Goal: Task Accomplishment & Management: Manage account settings

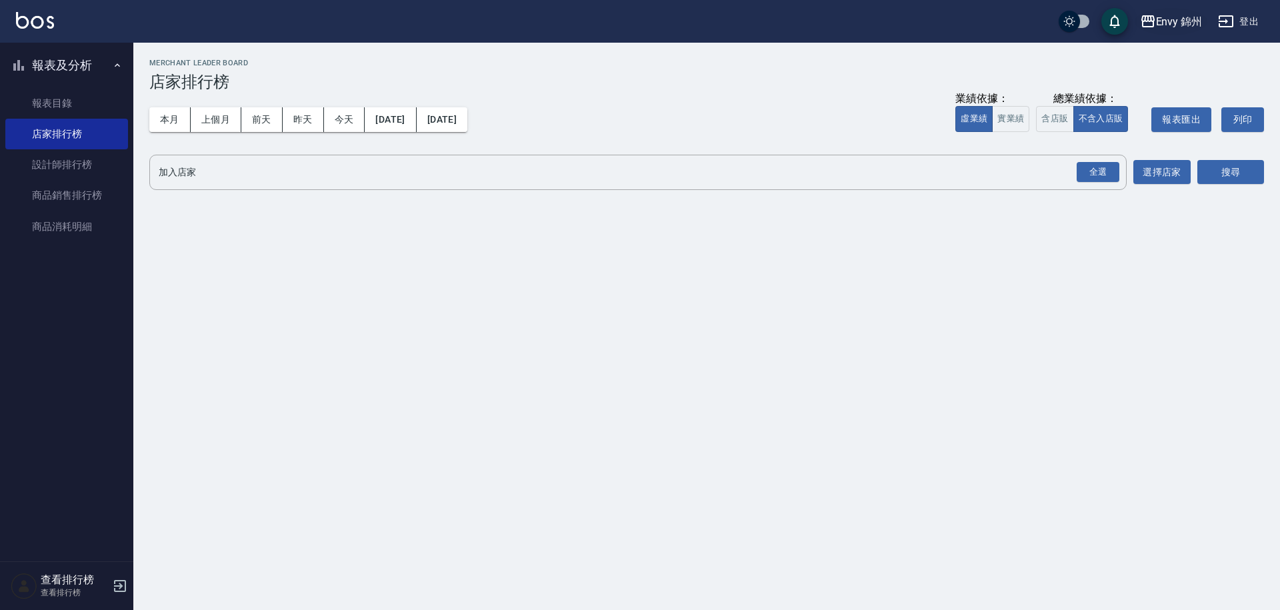
click at [1187, 19] on div "Envy 錦州" at bounding box center [1179, 21] width 47 height 17
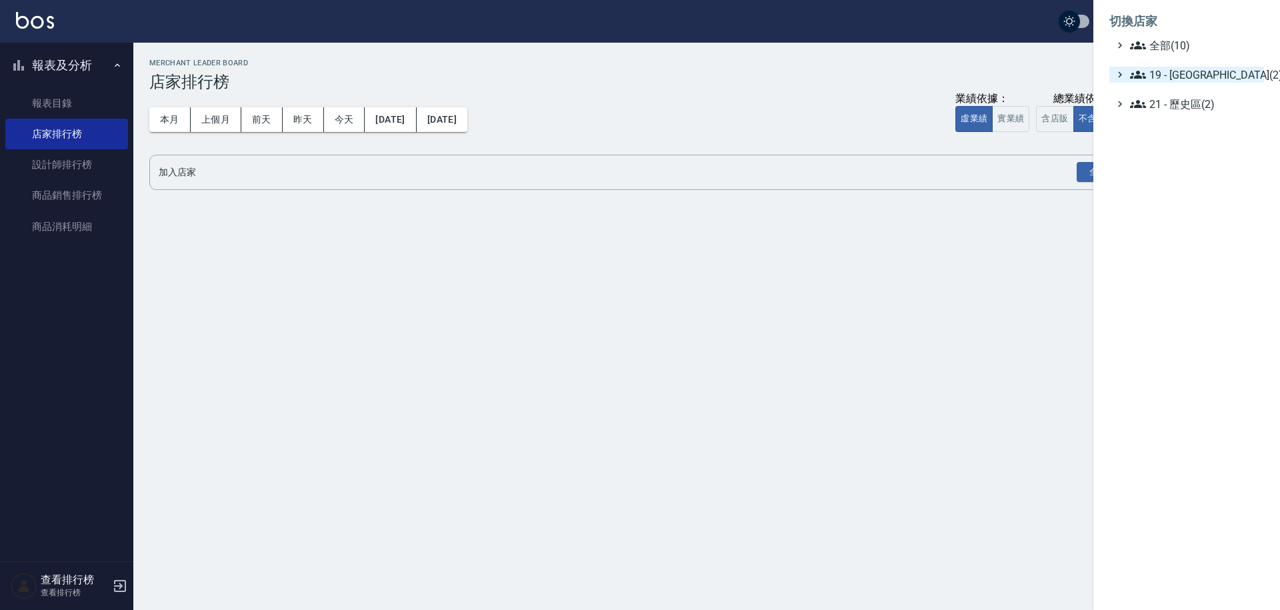
click at [1184, 79] on span "19 - 新城區(2)" at bounding box center [1194, 75] width 129 height 16
click at [1195, 107] on span "19.02 - ENVY(5)" at bounding box center [1200, 113] width 115 height 16
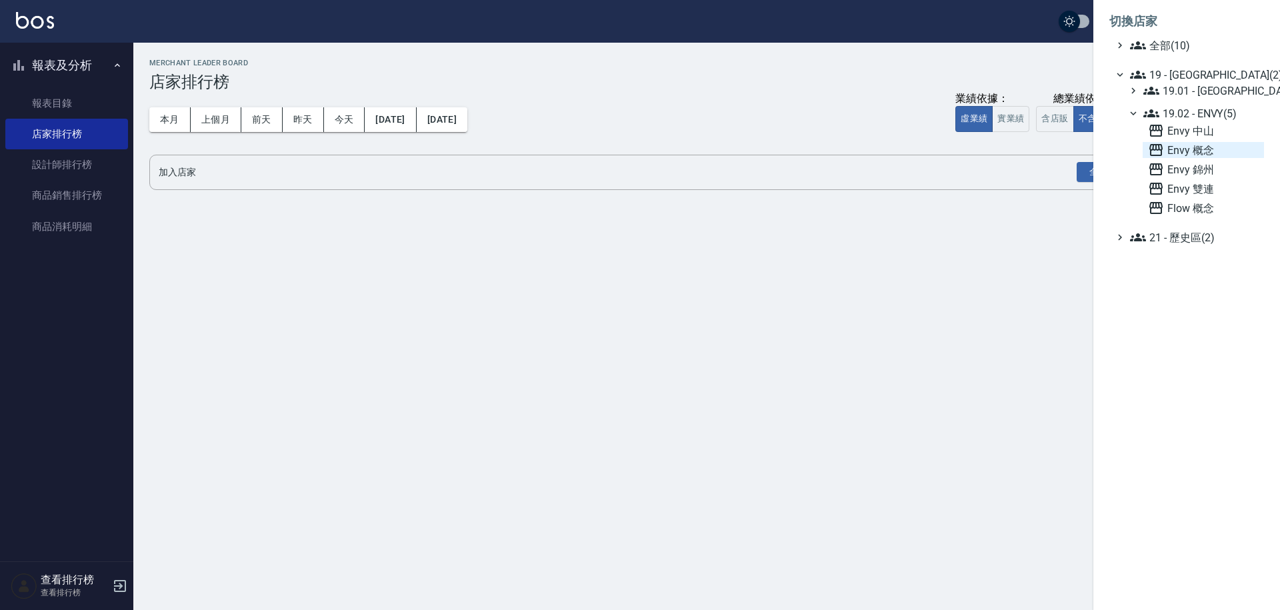
click at [1196, 157] on span "Envy 概念" at bounding box center [1203, 150] width 111 height 16
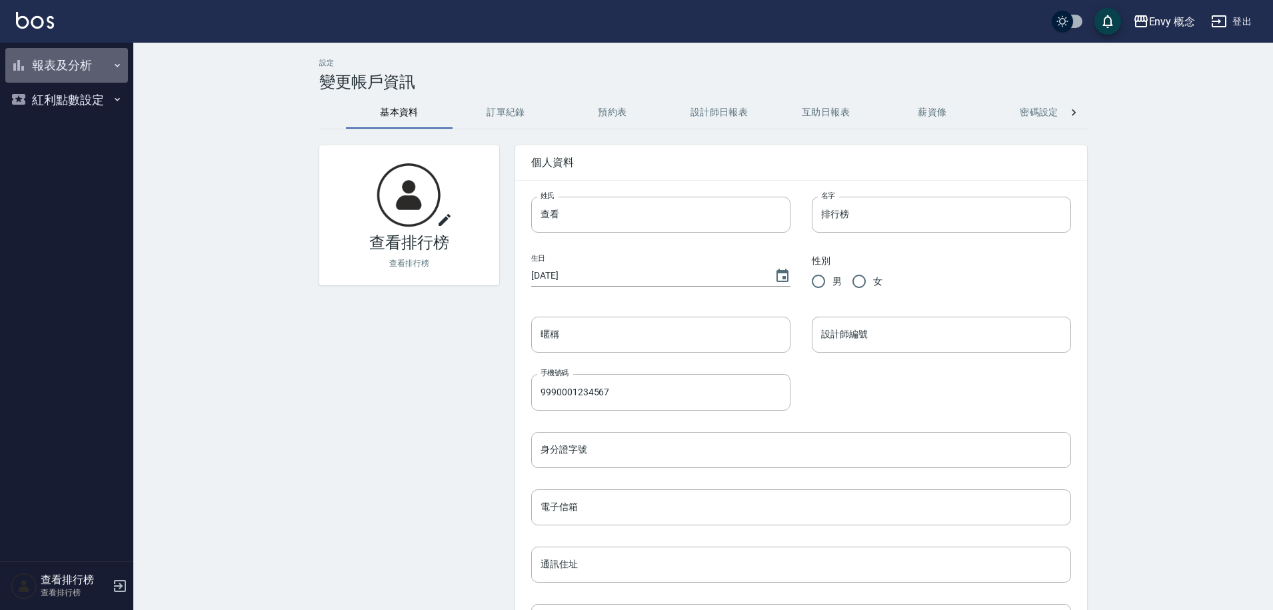
click at [97, 69] on button "報表及分析" at bounding box center [66, 65] width 123 height 35
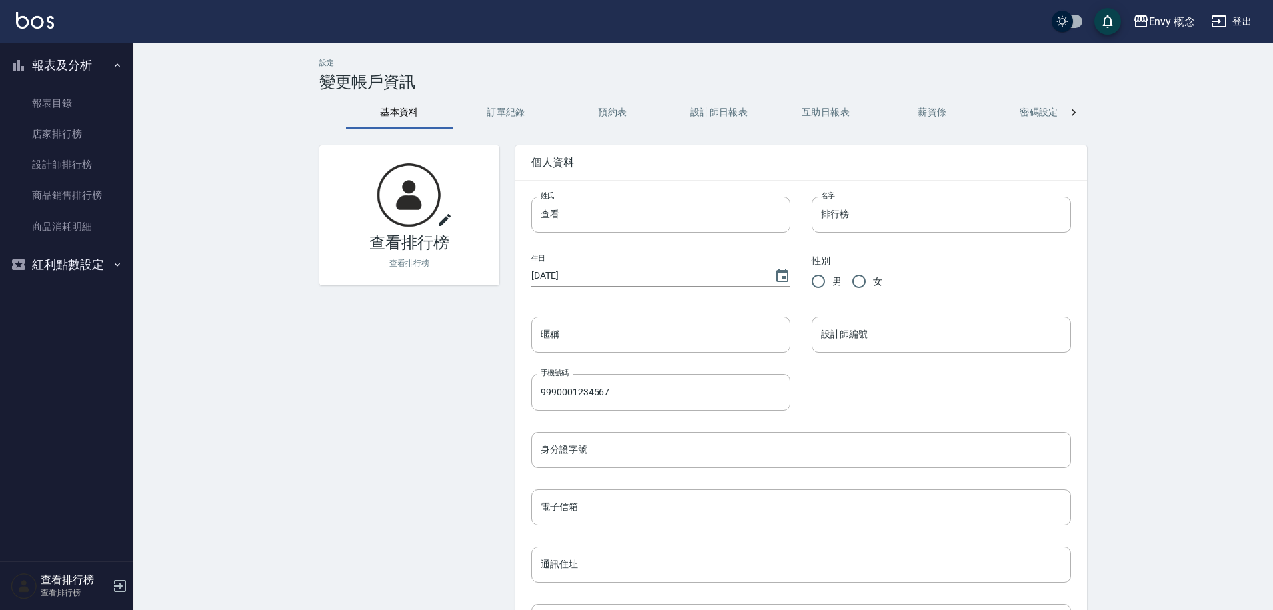
click at [116, 63] on icon "button" at bounding box center [117, 65] width 11 height 11
click at [99, 67] on button "報表及分析" at bounding box center [66, 65] width 123 height 35
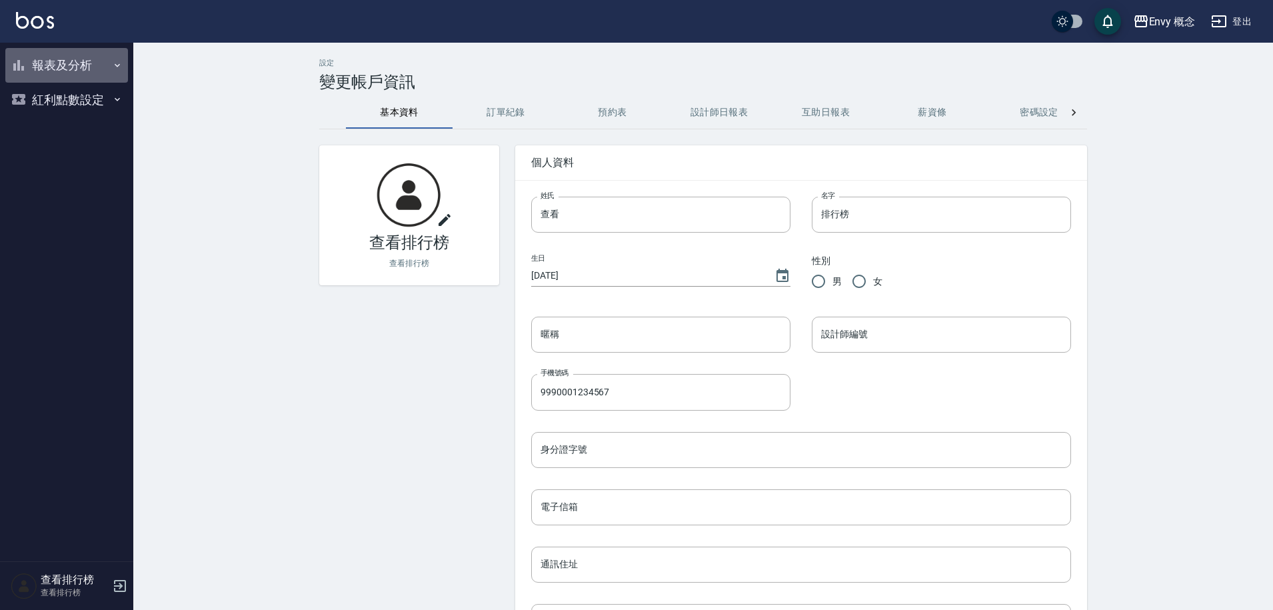
click at [65, 72] on button "報表及分析" at bounding box center [66, 65] width 123 height 35
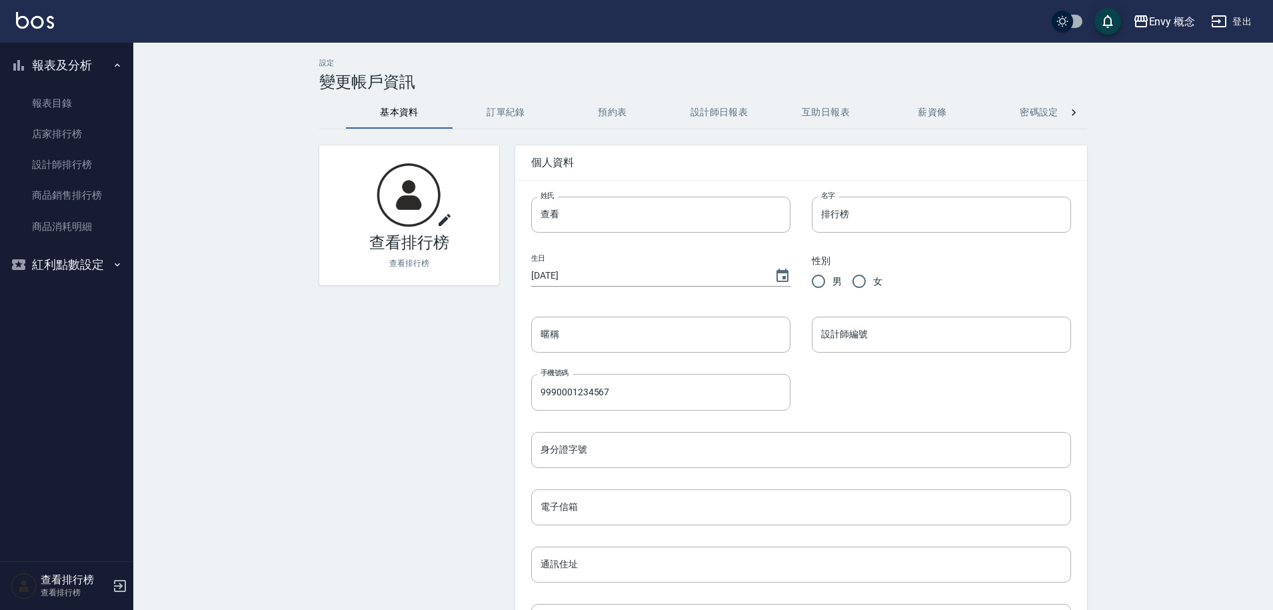
click at [1241, 25] on button "登出" at bounding box center [1231, 21] width 51 height 25
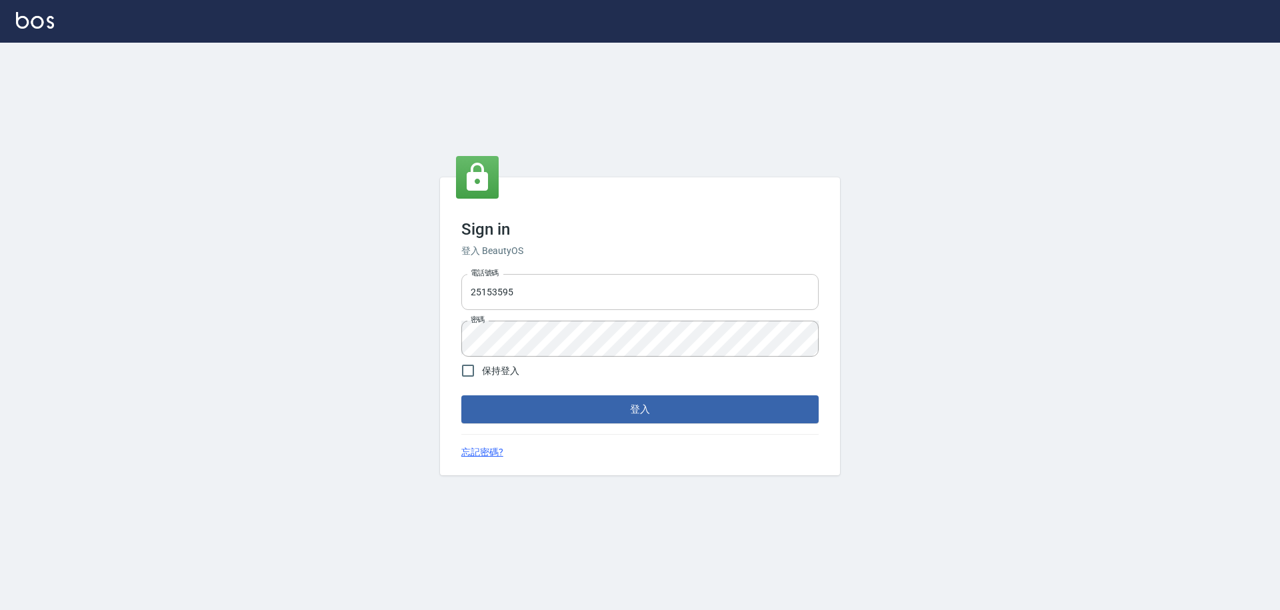
click at [535, 292] on input "25153595" at bounding box center [639, 292] width 357 height 36
drag, startPoint x: 537, startPoint y: 285, endPoint x: 448, endPoint y: 284, distance: 89.3
click at [448, 284] on div "Sign in 登入 BeautyOS 電話號碼 [PHONE_NUMBER] 電話號碼 密碼 密碼 保持登入 登入 忘記密碼?" at bounding box center [640, 326] width 400 height 299
drag, startPoint x: 528, startPoint y: 295, endPoint x: 466, endPoint y: 278, distance: 64.2
click at [466, 278] on input "25153595０" at bounding box center [639, 292] width 357 height 36
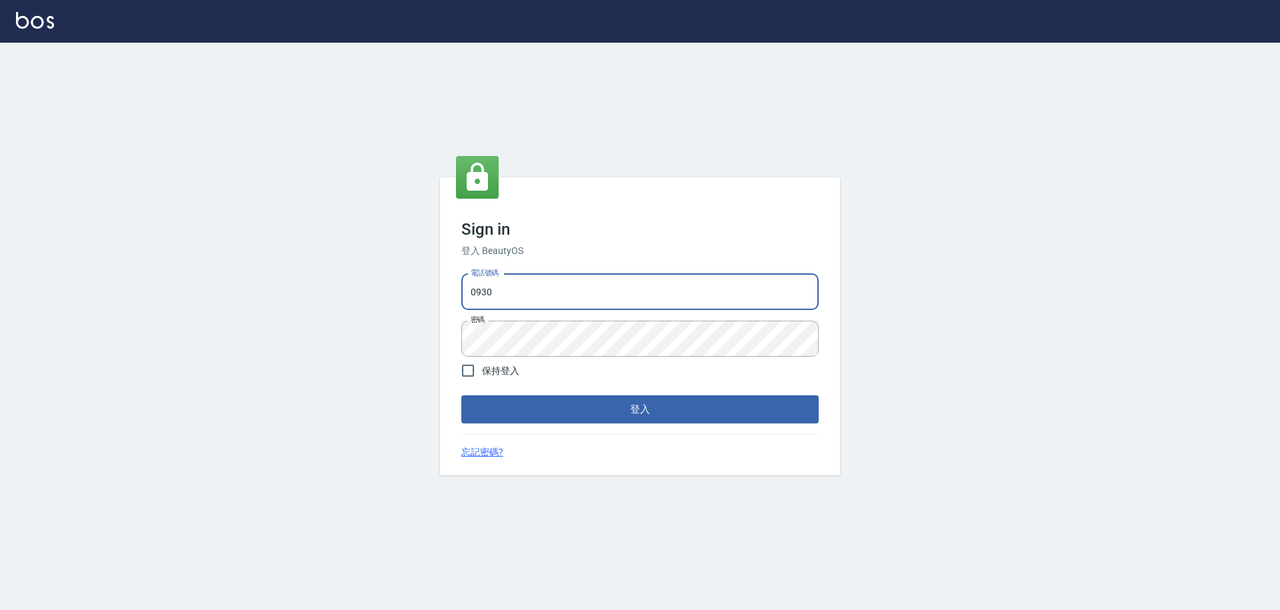
type input "0930889212"
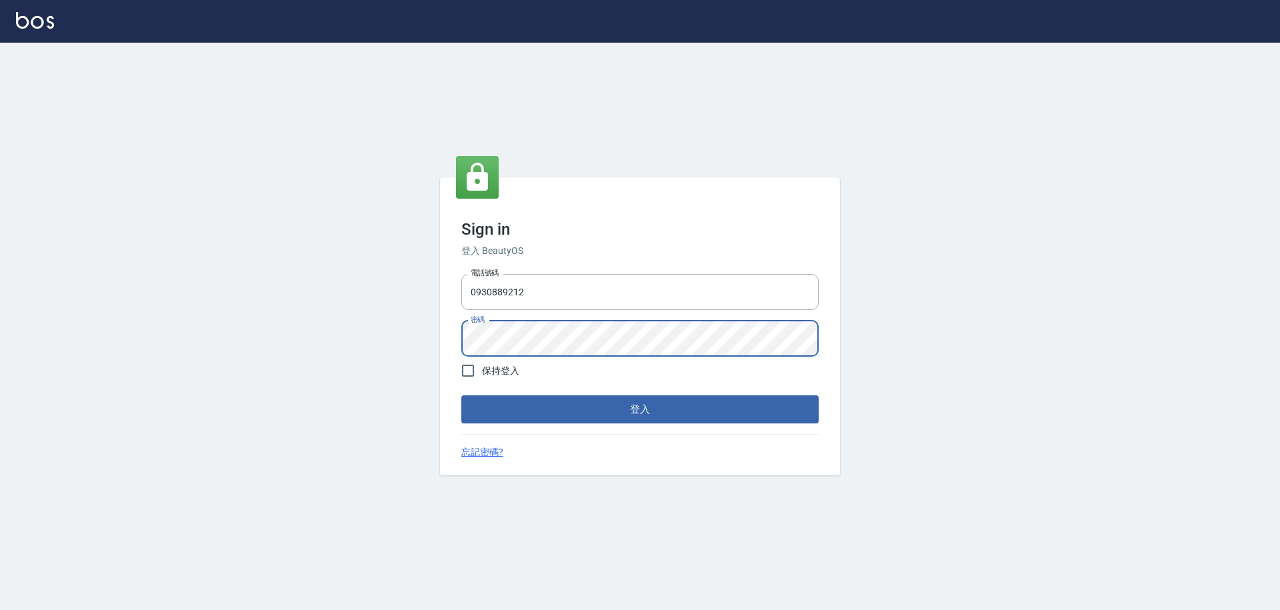
click at [457, 332] on div "電話號碼 [PHONE_NUMBER] 電話號碼 密碼 密碼" at bounding box center [640, 315] width 368 height 93
click at [575, 407] on button "登入" at bounding box center [639, 409] width 357 height 28
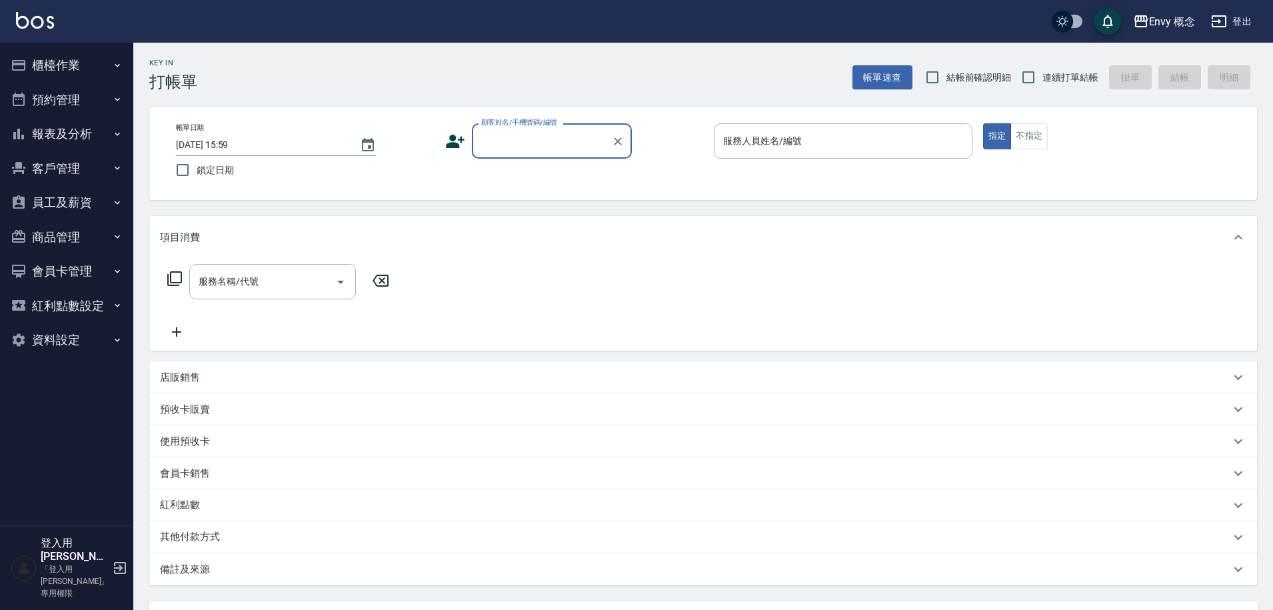
click at [63, 69] on button "櫃檯作業" at bounding box center [66, 65] width 123 height 35
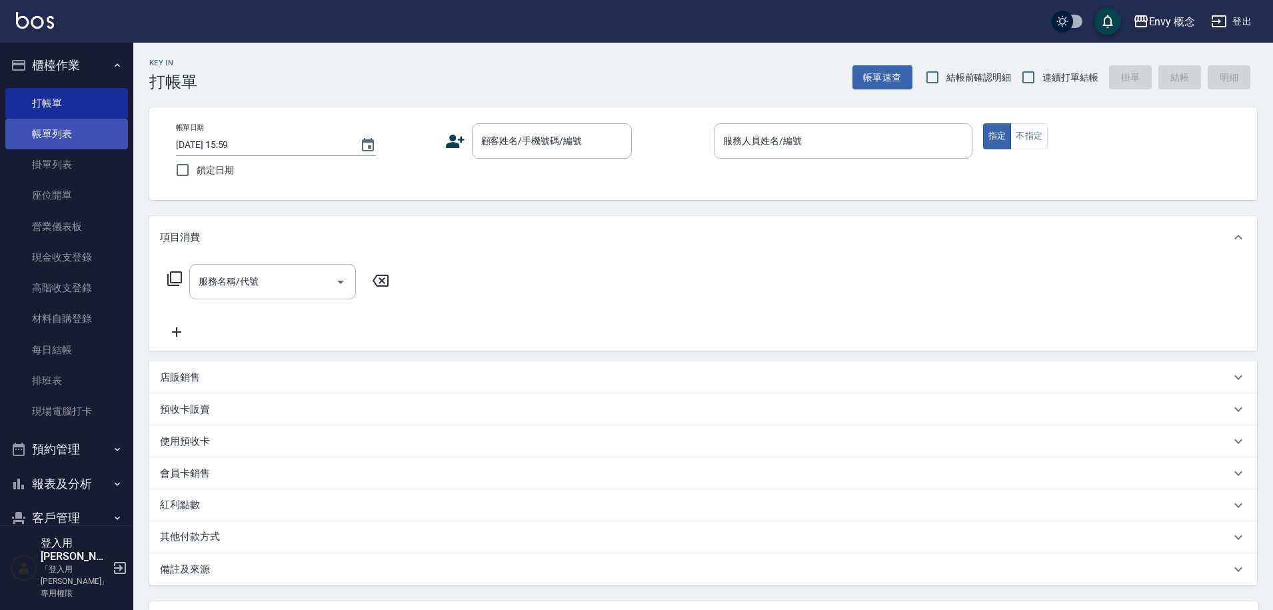
click at [86, 137] on link "帳單列表" at bounding box center [66, 134] width 123 height 31
